Goal: Information Seeking & Learning: Learn about a topic

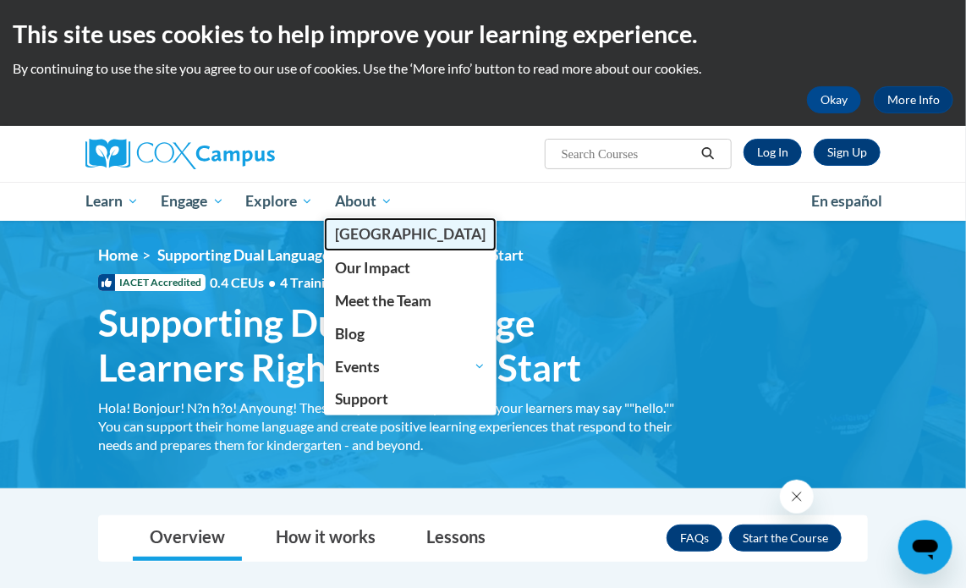
click at [373, 233] on span "[PERSON_NAME][GEOGRAPHIC_DATA]" at bounding box center [410, 234] width 151 height 18
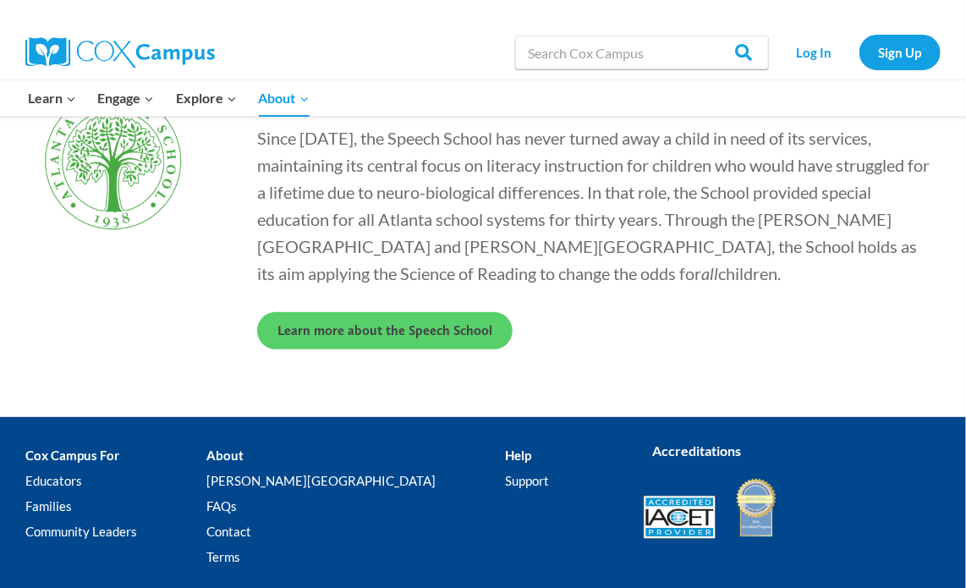
scroll to position [4856, 0]
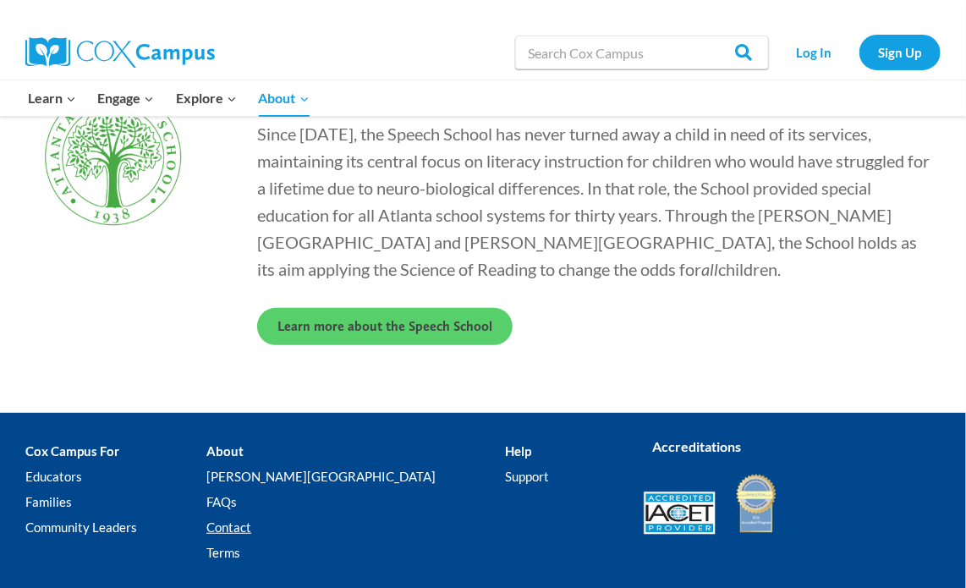
click at [282, 514] on link "Contact" at bounding box center [355, 526] width 298 height 25
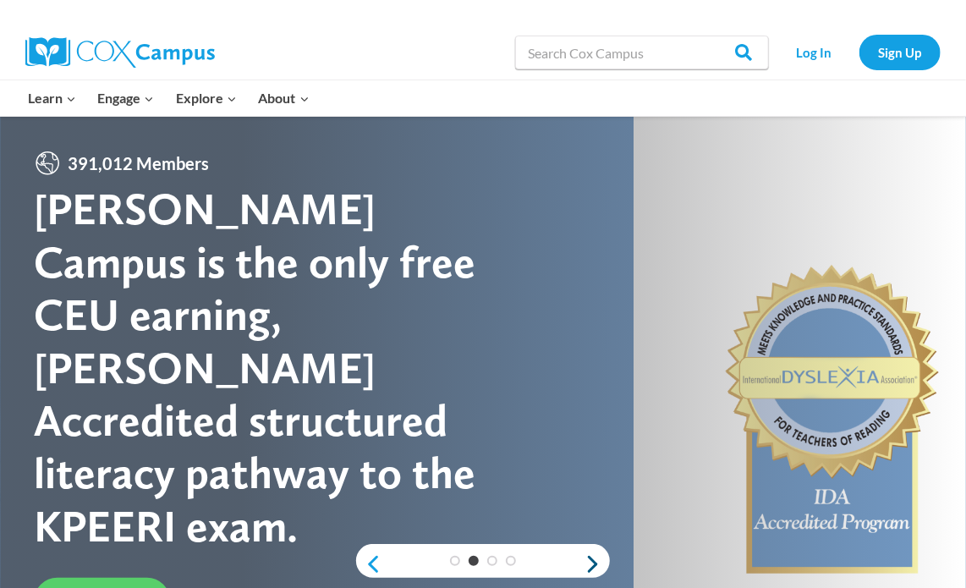
click at [594, 561] on link "Next" at bounding box center [596, 564] width 25 height 20
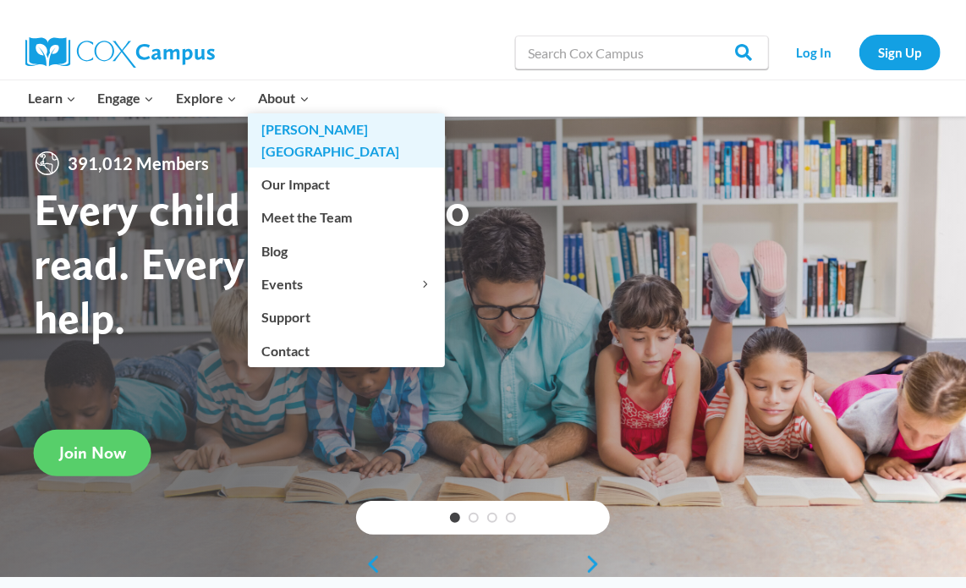
click at [275, 124] on link "[PERSON_NAME][GEOGRAPHIC_DATA]" at bounding box center [346, 140] width 197 height 54
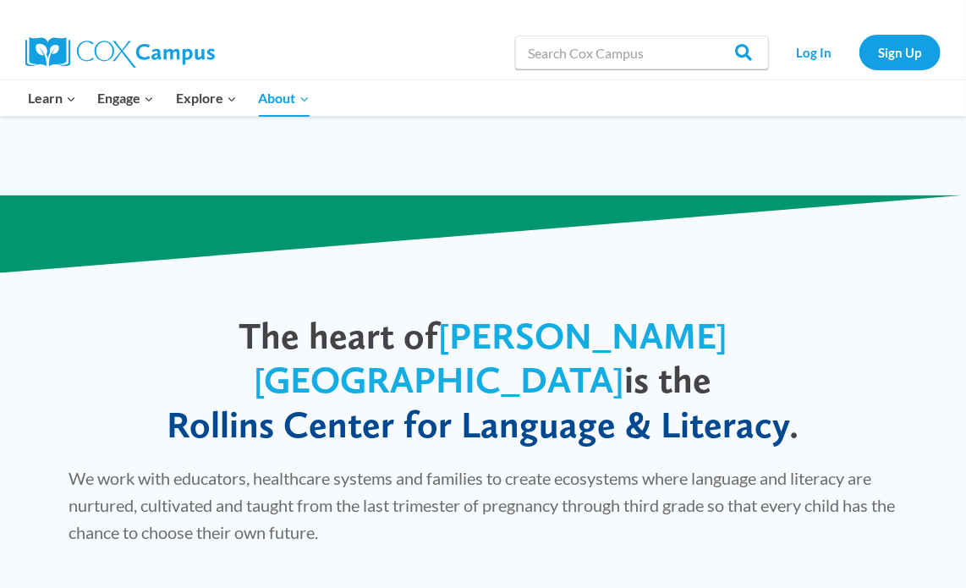
scroll to position [829, 0]
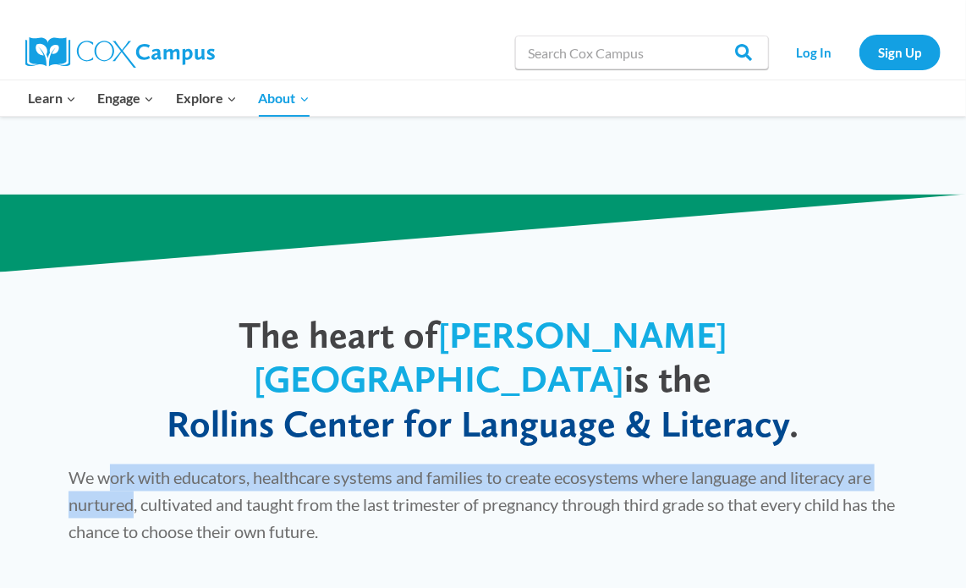
drag, startPoint x: 107, startPoint y: 435, endPoint x: 135, endPoint y: 459, distance: 36.6
click at [135, 468] on span "We work with educators, healthcare systems and families to create ecosystems wh…" at bounding box center [481, 505] width 826 height 74
copy span "ork with educators, healthcare systems and families to create ecosystems where …"
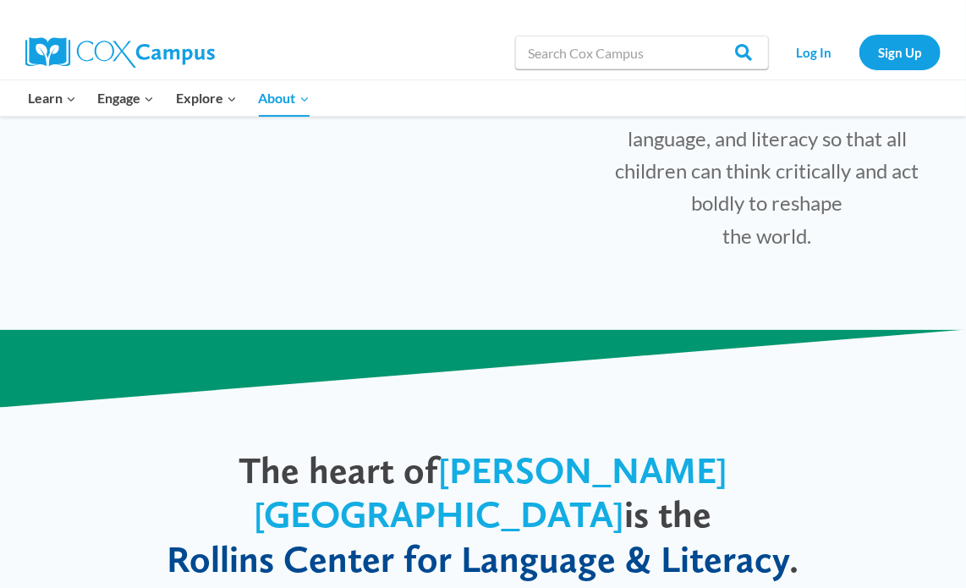
scroll to position [696, 0]
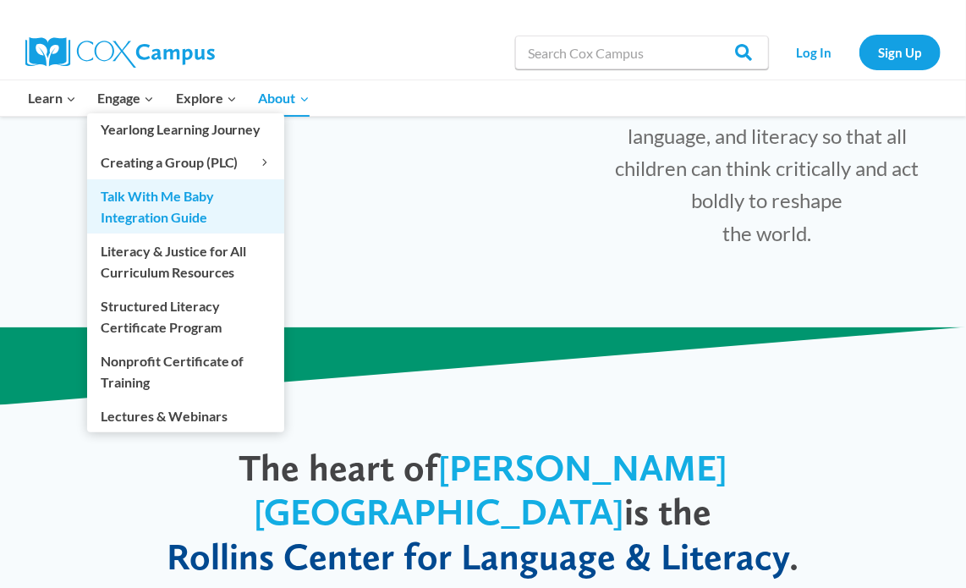
click at [145, 199] on link "Talk With Me Baby Integration Guide" at bounding box center [185, 206] width 197 height 54
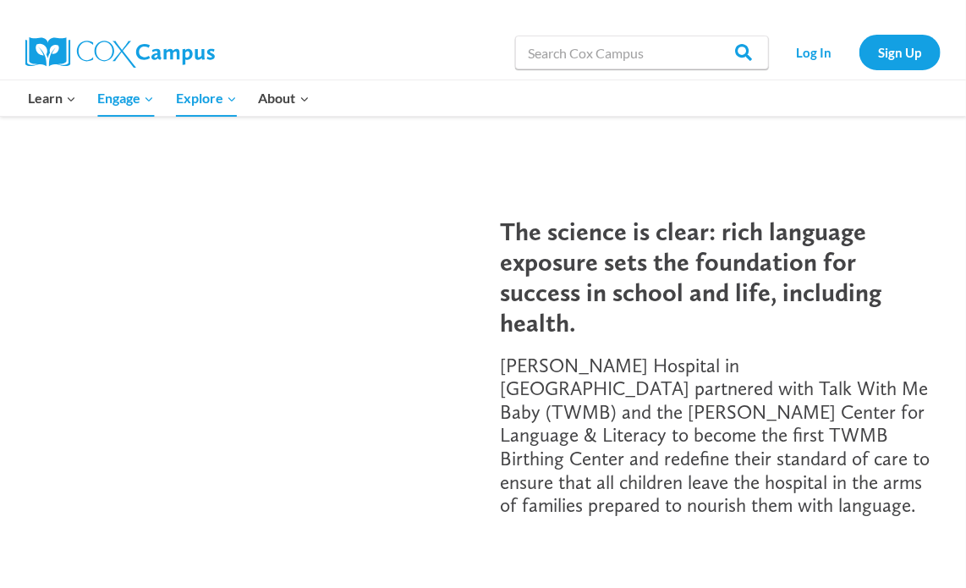
scroll to position [223, 0]
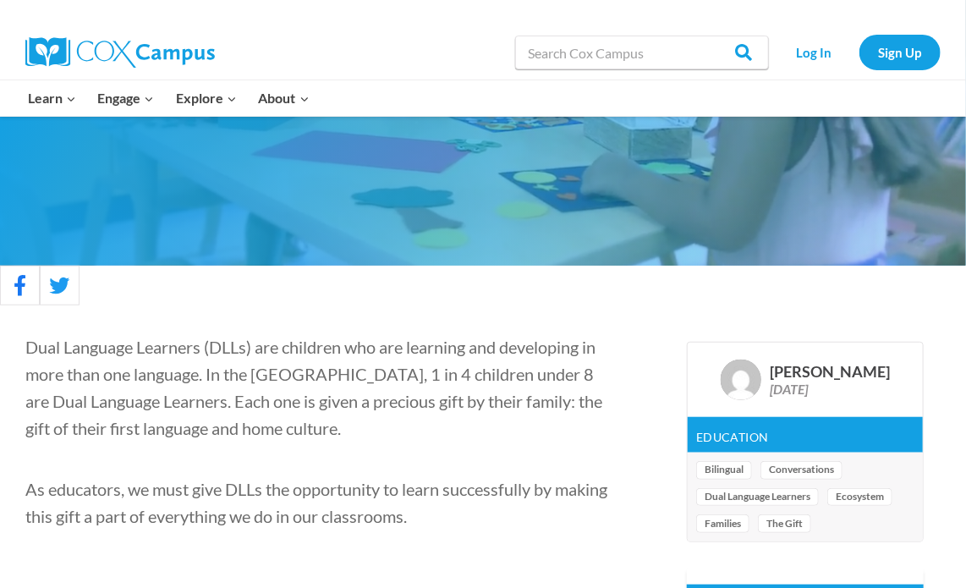
scroll to position [291, 0]
